Goal: Task Accomplishment & Management: Use online tool/utility

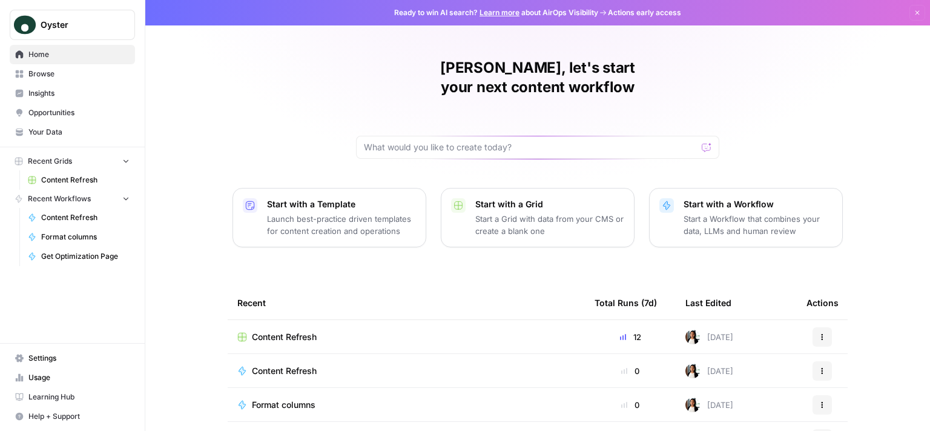
click at [501, 331] on div "Content Refresh" at bounding box center [406, 337] width 338 height 12
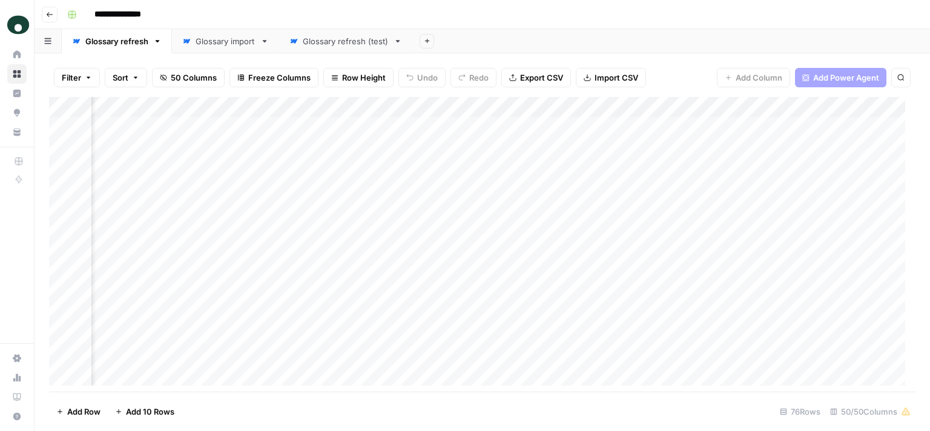
scroll to position [0, 6019]
click at [365, 227] on div "Add Column" at bounding box center [482, 246] width 867 height 299
click at [365, 222] on div "Add Column" at bounding box center [482, 246] width 867 height 299
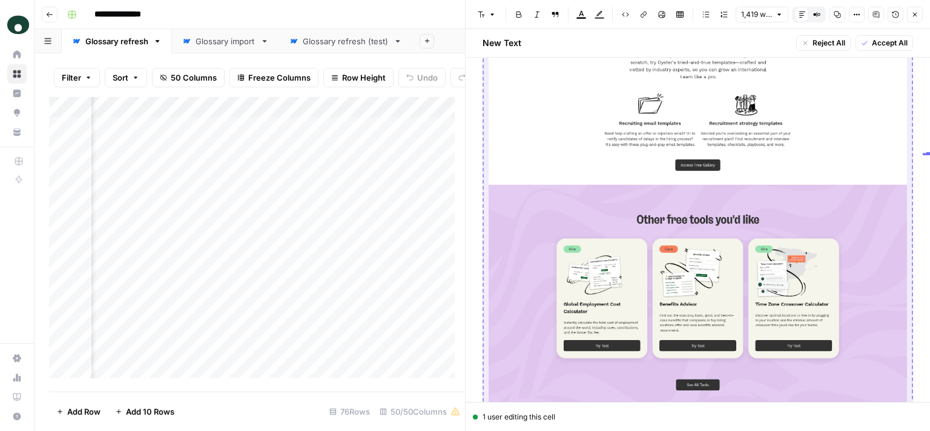
scroll to position [1550, 0]
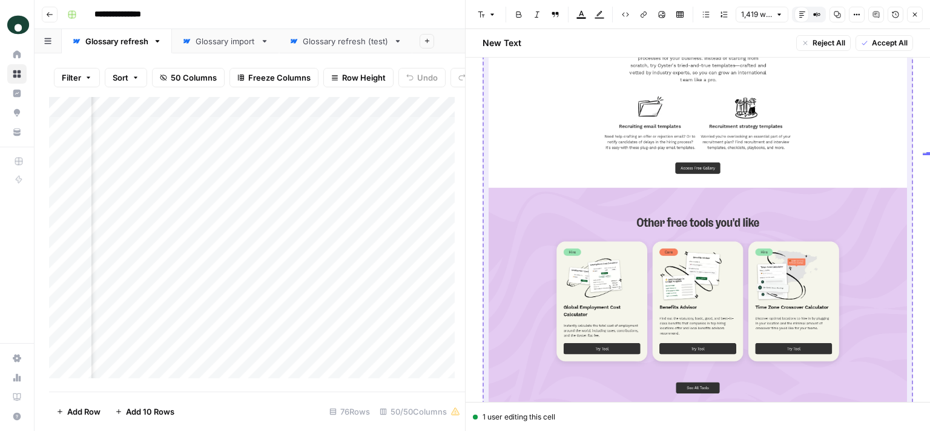
click at [712, 144] on img at bounding box center [698, 337] width 419 height 839
copy p "**********"
click at [916, 13] on icon "button" at bounding box center [915, 14] width 7 height 7
